Goal: Answer question/provide support: Share knowledge or assist other users

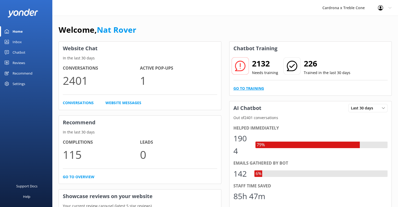
click at [253, 86] on link "Go to Training" at bounding box center [248, 88] width 31 height 6
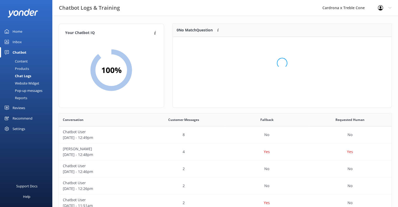
scroll to position [61, 215]
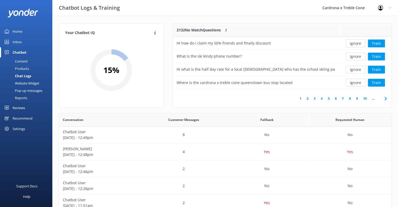
click at [384, 101] on icon at bounding box center [385, 98] width 6 height 6
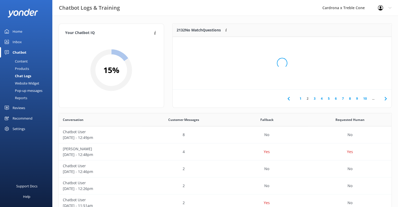
click at [384, 101] on div "Loading.." at bounding box center [282, 63] width 208 height 207
click at [364, 97] on div "Loading.." at bounding box center [282, 63] width 208 height 207
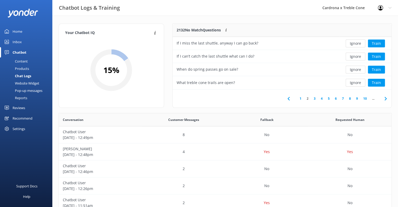
click at [364, 97] on link "10" at bounding box center [364, 98] width 9 height 5
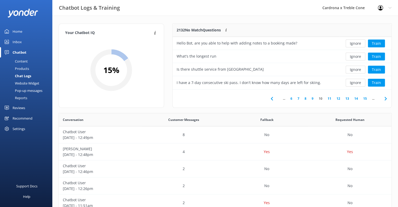
click at [364, 97] on link "15" at bounding box center [364, 98] width 9 height 5
click at [365, 100] on link "20" at bounding box center [364, 98] width 9 height 5
click at [365, 99] on link "25" at bounding box center [364, 98] width 9 height 5
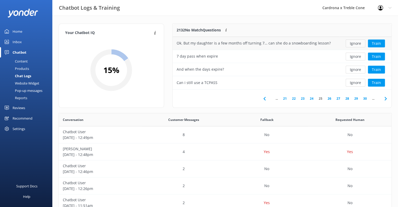
click at [354, 42] on button "Ignore" at bounding box center [355, 43] width 20 height 8
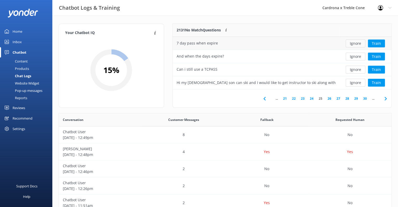
click at [352, 44] on button "Ignore" at bounding box center [355, 43] width 20 height 8
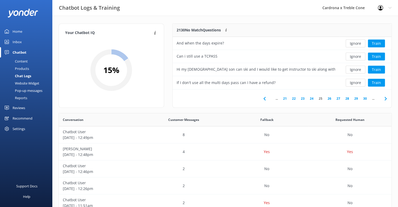
click at [352, 44] on button "Ignore" at bounding box center [355, 43] width 20 height 8
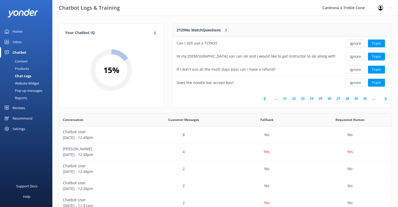
click at [352, 44] on button "Ignore" at bounding box center [355, 43] width 20 height 8
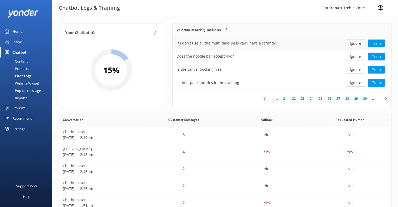
click at [352, 44] on button "Ignore" at bounding box center [355, 43] width 20 height 8
click at [355, 43] on button "Ignore" at bounding box center [355, 43] width 20 height 8
click at [356, 44] on button "Ignore" at bounding box center [355, 43] width 20 height 8
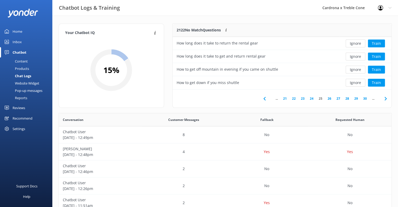
click at [356, 44] on button "Ignore" at bounding box center [355, 43] width 20 height 8
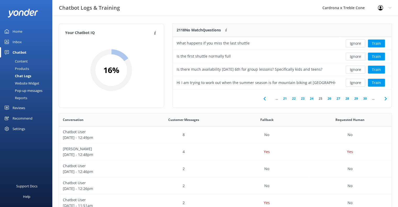
click at [356, 44] on button "Ignore" at bounding box center [355, 43] width 20 height 8
click at [359, 81] on button "Ignore" at bounding box center [355, 83] width 20 height 8
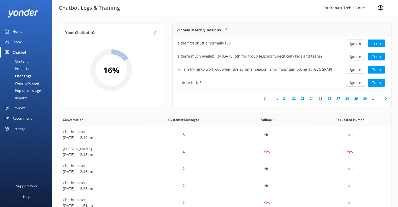
click at [359, 81] on button "Ignore" at bounding box center [355, 83] width 20 height 8
click at [359, 80] on button "Ignore" at bounding box center [355, 83] width 20 height 8
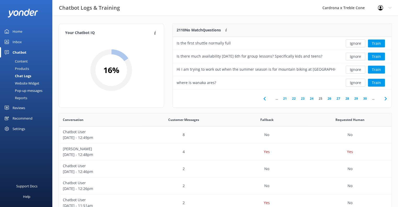
click at [359, 81] on button "Ignore" at bounding box center [355, 83] width 20 height 8
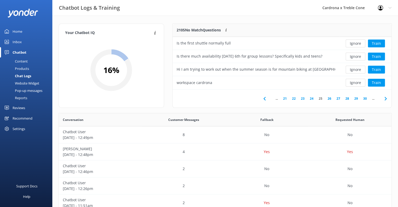
click at [359, 81] on button "Ignore" at bounding box center [355, 83] width 20 height 8
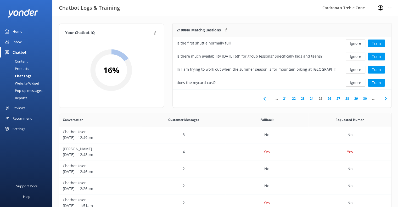
click at [359, 81] on button "Ignore" at bounding box center [355, 83] width 20 height 8
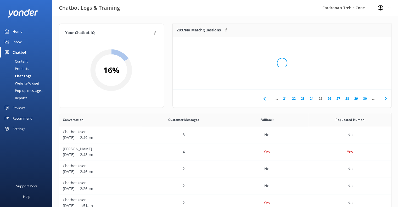
click at [359, 81] on div "Loading.." at bounding box center [282, 63] width 208 height 207
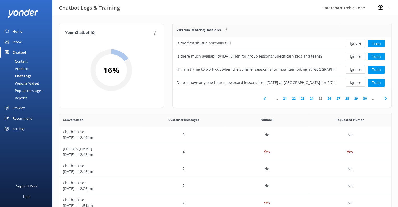
click at [359, 81] on button "Ignore" at bounding box center [355, 83] width 20 height 8
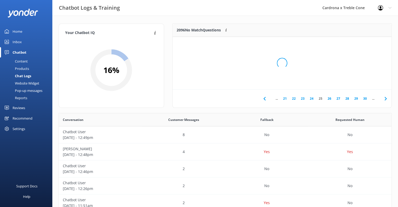
click at [359, 81] on div "Loading.." at bounding box center [282, 63] width 208 height 207
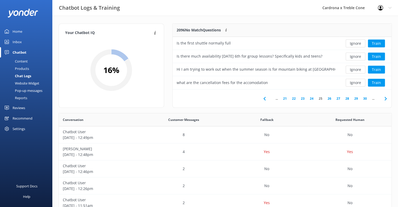
click at [359, 81] on button "Ignore" at bounding box center [355, 83] width 20 height 8
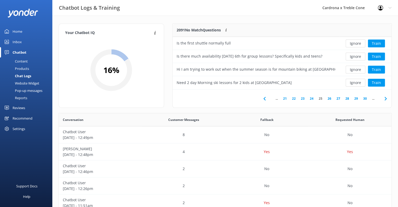
click at [359, 81] on button "Ignore" at bounding box center [355, 83] width 20 height 8
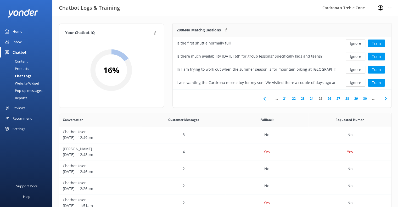
click at [359, 81] on button "Ignore" at bounding box center [355, 83] width 20 height 8
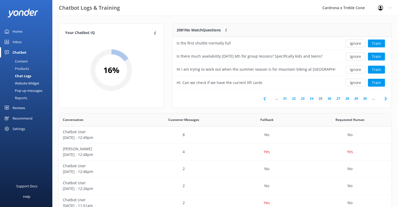
click at [359, 81] on button "Ignore" at bounding box center [355, 83] width 20 height 8
click at [363, 80] on button "Ignore" at bounding box center [355, 83] width 20 height 8
click at [358, 83] on button "Ignore" at bounding box center [355, 83] width 20 height 8
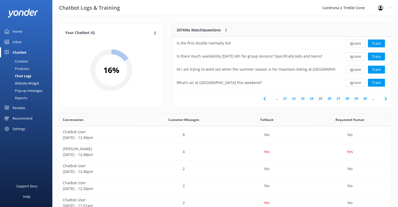
click at [358, 83] on button "Ignore" at bounding box center [355, 83] width 20 height 8
click at [360, 82] on button "Ignore" at bounding box center [355, 83] width 20 height 8
click at [360, 79] on button "Ignore" at bounding box center [355, 83] width 20 height 8
click at [359, 81] on button "Ignore" at bounding box center [355, 83] width 20 height 8
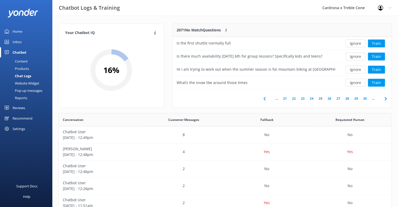
click at [359, 81] on button "Ignore" at bounding box center [355, 83] width 20 height 8
click at [360, 82] on button "Ignore" at bounding box center [355, 83] width 20 height 8
click at [361, 83] on button "Ignore" at bounding box center [355, 83] width 20 height 8
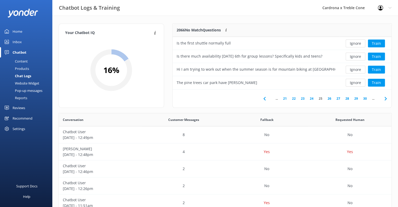
click at [361, 83] on button "Ignore" at bounding box center [355, 83] width 20 height 8
click at [363, 82] on button "Ignore" at bounding box center [355, 83] width 20 height 8
click at [364, 83] on button "Ignore" at bounding box center [355, 83] width 20 height 8
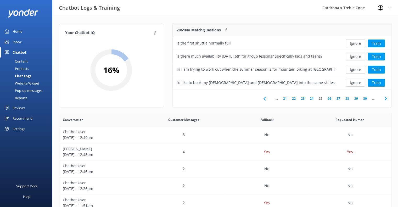
click at [364, 83] on button "Ignore" at bounding box center [355, 83] width 20 height 8
click at [354, 83] on button "Ignore" at bounding box center [355, 83] width 20 height 8
click at [354, 82] on button "Ignore" at bounding box center [355, 83] width 20 height 8
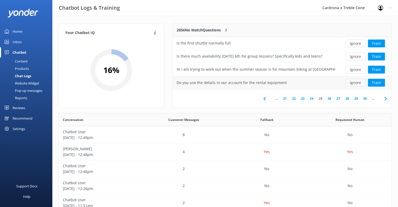
click at [362, 81] on button "Ignore" at bounding box center [355, 83] width 20 height 8
click at [356, 81] on button "Ignore" at bounding box center [355, 83] width 20 height 8
click at [355, 81] on button "Ignore" at bounding box center [355, 83] width 20 height 8
click at [354, 82] on button "Ignore" at bounding box center [355, 83] width 20 height 8
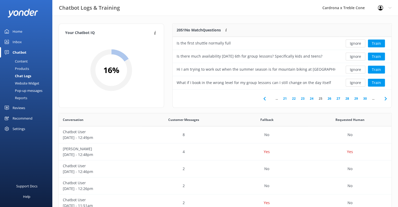
click at [354, 82] on button "Ignore" at bounding box center [355, 83] width 20 height 8
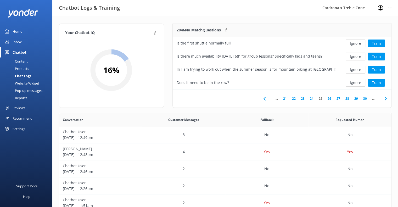
click at [354, 82] on button "Ignore" at bounding box center [355, 83] width 20 height 8
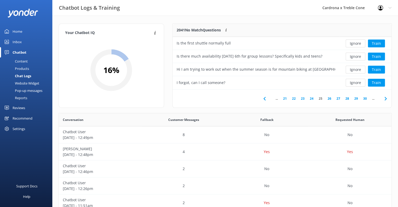
click at [354, 82] on button "Ignore" at bounding box center [355, 83] width 20 height 8
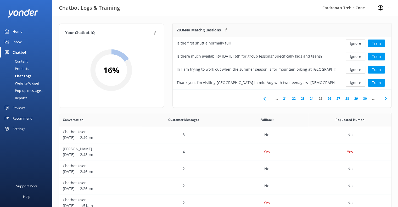
click at [354, 82] on button "Ignore" at bounding box center [355, 83] width 20 height 8
click at [356, 82] on button "Ignore" at bounding box center [355, 83] width 20 height 8
click at [354, 84] on button "Ignore" at bounding box center [355, 83] width 20 height 8
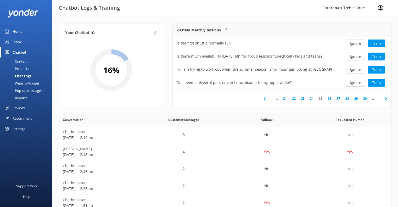
click at [354, 84] on button "Ignore" at bounding box center [355, 83] width 20 height 8
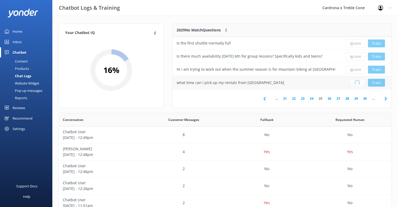
click at [355, 84] on div "Loading.. Train" at bounding box center [365, 83] width 44 height 8
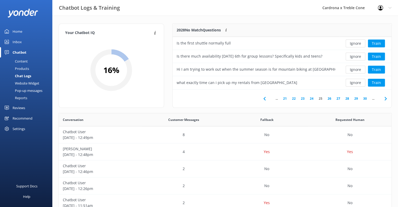
click at [355, 84] on button "Ignore" at bounding box center [355, 83] width 20 height 8
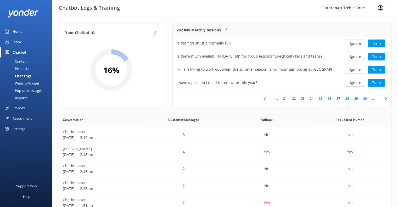
click at [355, 84] on button "Ignore" at bounding box center [355, 83] width 20 height 8
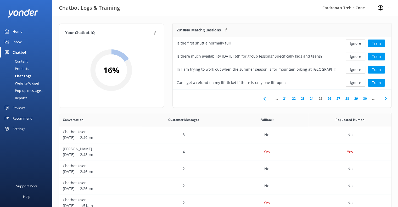
click at [355, 84] on button "Ignore" at bounding box center [355, 83] width 20 height 8
click at [356, 77] on div "Ignore Train" at bounding box center [365, 82] width 52 height 13
click at [356, 80] on button "Ignore" at bounding box center [355, 83] width 20 height 8
click at [356, 82] on button "Ignore" at bounding box center [355, 83] width 20 height 8
click at [357, 84] on button "Ignore" at bounding box center [355, 83] width 20 height 8
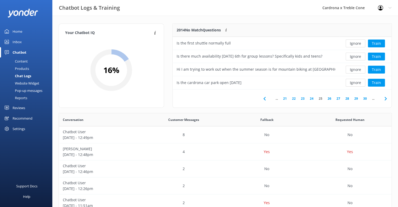
click at [357, 84] on button "Ignore" at bounding box center [355, 83] width 20 height 8
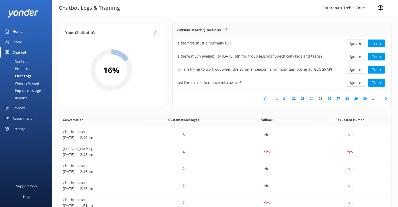
click at [357, 84] on button "Ignore" at bounding box center [355, 83] width 20 height 8
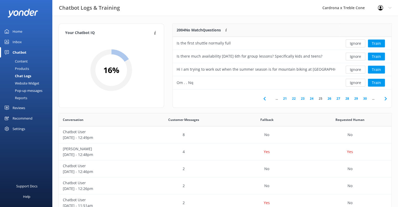
click at [357, 84] on button "Ignore" at bounding box center [355, 83] width 20 height 8
click at [375, 82] on button "Train" at bounding box center [375, 83] width 17 height 8
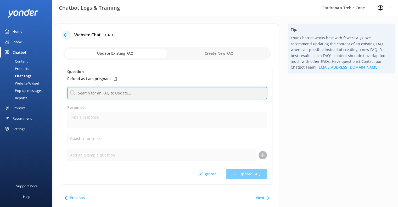
click at [112, 91] on input "text" at bounding box center [166, 93] width 199 height 12
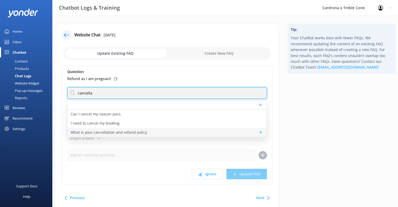
type input "cancella"
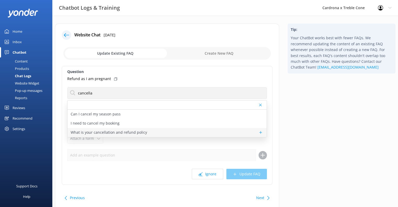
click at [153, 129] on div "What is your cancellation and refund policy" at bounding box center [166, 132] width 199 height 9
type textarea "You can read our Terms & Conditions at [DOMAIN_NAME][URL]. If you have further …"
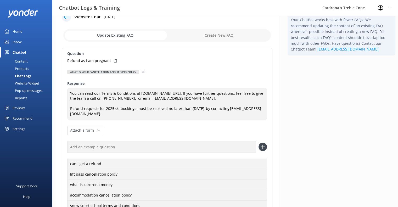
scroll to position [52, 0]
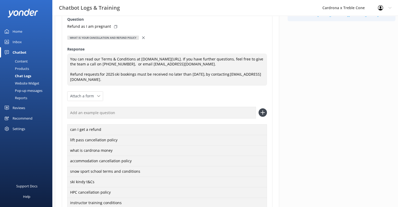
click at [114, 27] on icon at bounding box center [115, 26] width 3 height 3
click at [109, 109] on input "text" at bounding box center [161, 113] width 188 height 12
paste input "Refund as I am pregnant"
type input "Refund as I am pregnant"
click at [260, 111] on icon at bounding box center [262, 112] width 8 height 8
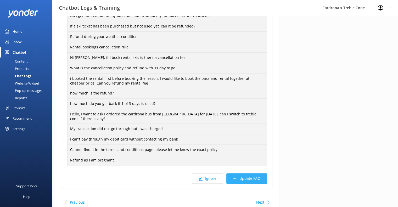
scroll to position [418, 0]
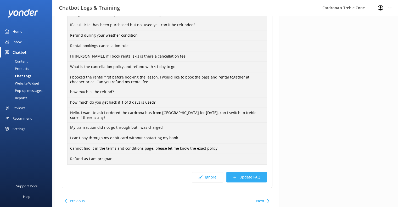
click at [250, 177] on button "Update FAQ" at bounding box center [246, 177] width 41 height 10
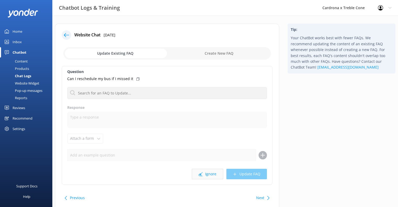
click at [207, 170] on button "Ignore" at bounding box center [207, 174] width 31 height 10
click at [202, 173] on icon at bounding box center [200, 174] width 4 height 4
click at [202, 172] on use at bounding box center [200, 174] width 4 height 4
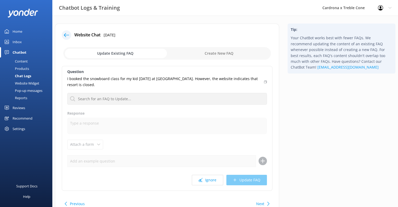
click at [203, 172] on div "Question I booked the snowboard class for my kid [DATE] at [GEOGRAPHIC_DATA]. H…" at bounding box center [167, 128] width 210 height 125
click at [204, 173] on div "Question I booked the snowboard class for my kid [DATE] at [GEOGRAPHIC_DATA]. H…" at bounding box center [167, 128] width 210 height 125
click at [204, 175] on button "Ignore" at bounding box center [207, 180] width 31 height 10
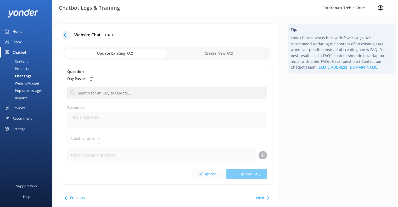
click at [205, 173] on button "Ignore" at bounding box center [207, 174] width 31 height 10
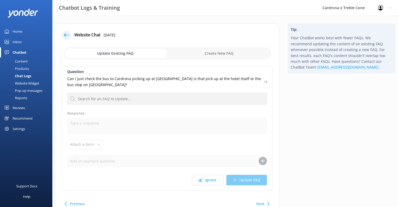
click at [205, 173] on div "Question Can I just check the bus to Cardrona picking up at [GEOGRAPHIC_DATA] i…" at bounding box center [167, 128] width 210 height 125
click at [207, 175] on button "Ignore" at bounding box center [207, 180] width 31 height 10
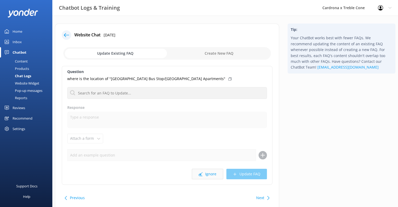
click at [206, 177] on button "Ignore" at bounding box center [207, 174] width 31 height 10
click at [202, 174] on use at bounding box center [200, 174] width 4 height 4
